Goal: Information Seeking & Learning: Learn about a topic

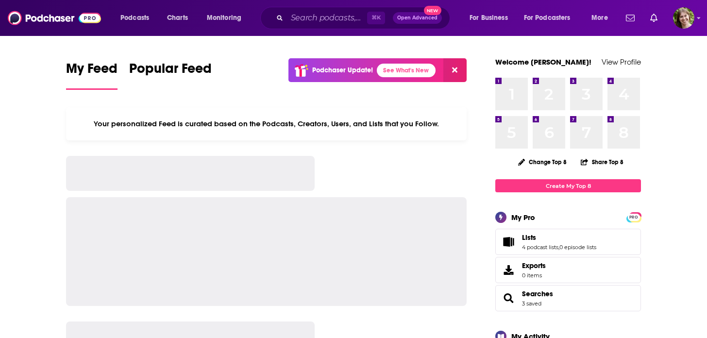
click at [303, 27] on div "⌘ K Open Advanced New" at bounding box center [355, 18] width 190 height 22
click at [305, 22] on input "Search podcasts, credits, & more..." at bounding box center [327, 18] width 80 height 16
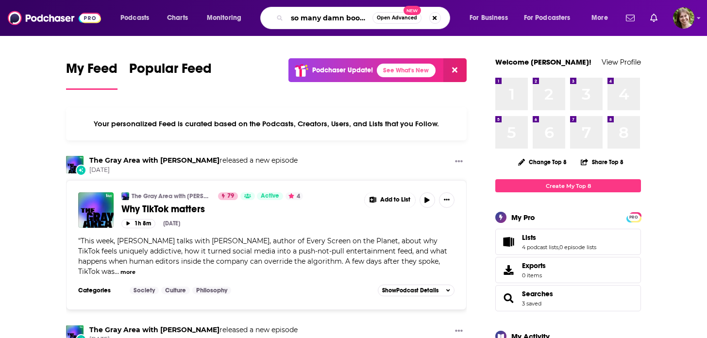
type input "so many damn books"
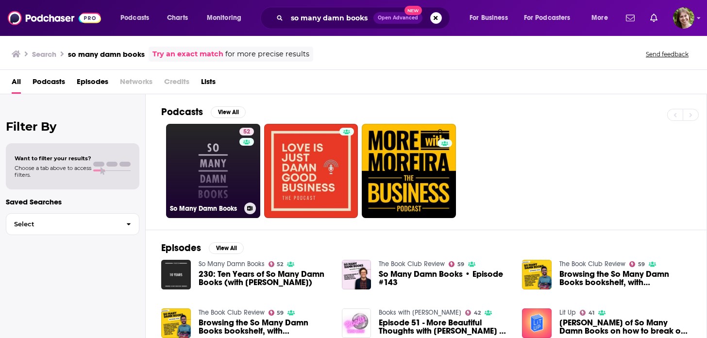
click at [230, 163] on link "52 So Many Damn Books" at bounding box center [213, 171] width 94 height 94
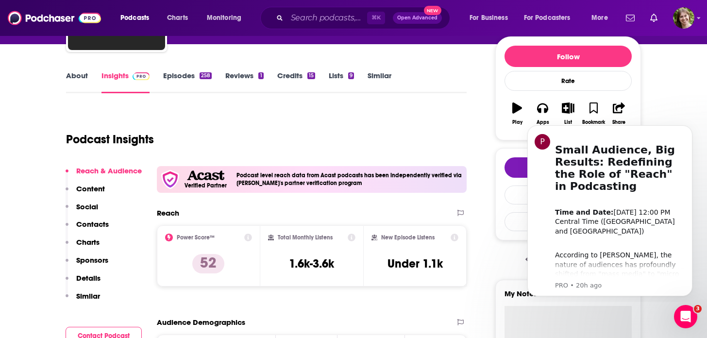
scroll to position [124, 0]
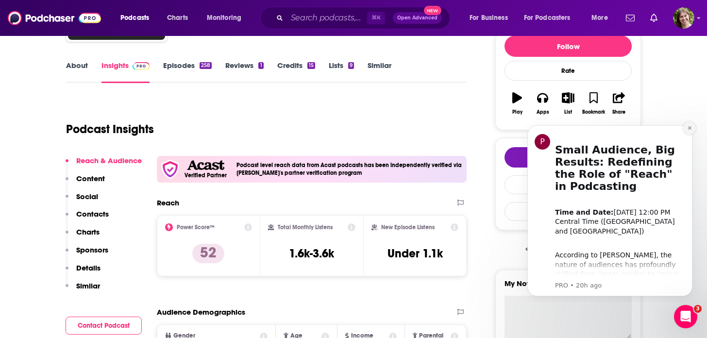
click at [689, 127] on icon "Dismiss notification" at bounding box center [689, 127] width 5 height 5
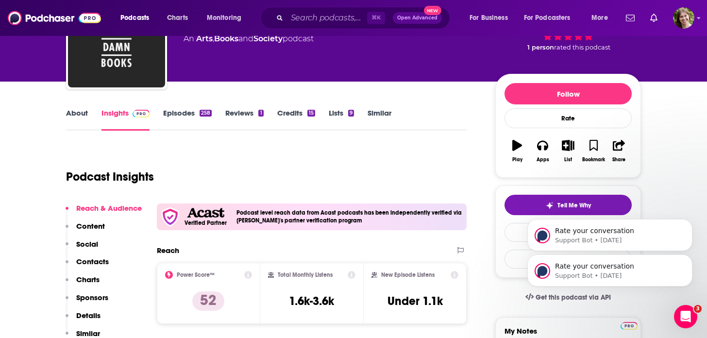
scroll to position [76, 0]
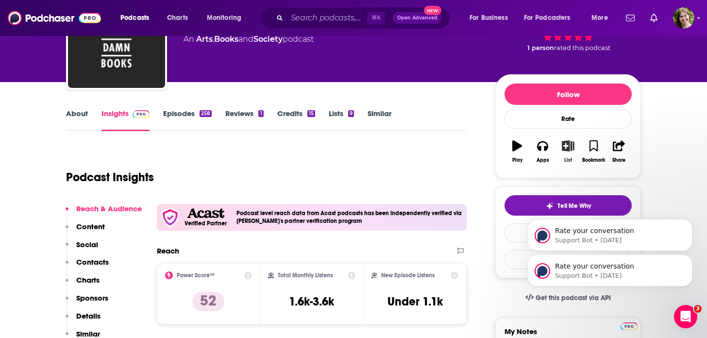
click at [570, 146] on icon "button" at bounding box center [568, 145] width 12 height 11
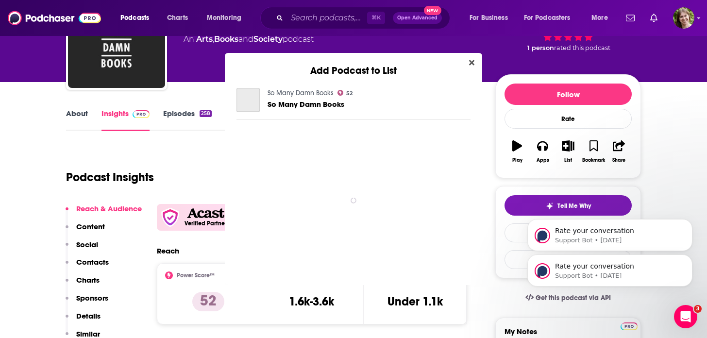
scroll to position [0, 0]
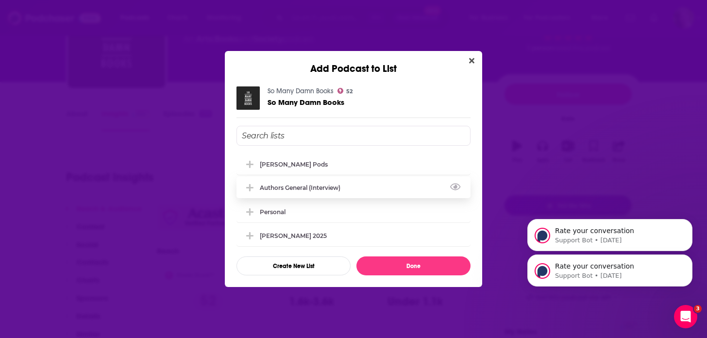
click at [306, 187] on div "authors general (interview)" at bounding box center [303, 187] width 86 height 7
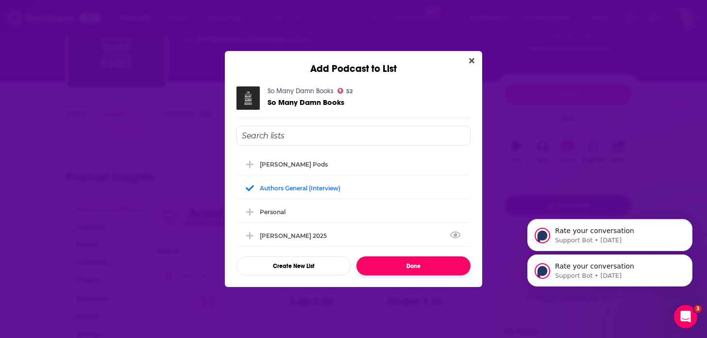
click at [442, 263] on button "Done" at bounding box center [413, 265] width 114 height 19
